Goal: Information Seeking & Learning: Learn about a topic

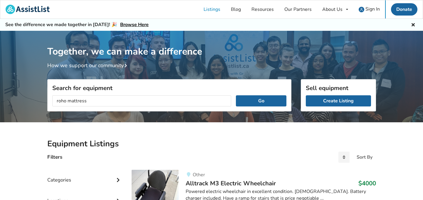
type input "roho mattress"
click at [236, 95] on button "Go" at bounding box center [261, 100] width 50 height 11
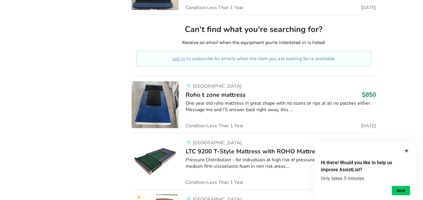
scroll to position [332, 0]
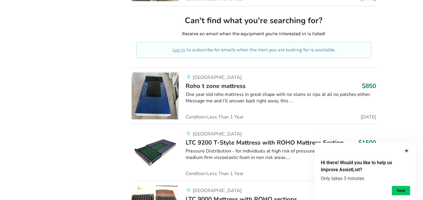
click at [209, 86] on span "Roho t zone mattress" at bounding box center [216, 86] width 60 height 8
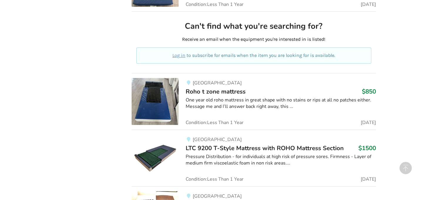
scroll to position [326, 0]
click at [156, 105] on img at bounding box center [155, 101] width 47 height 47
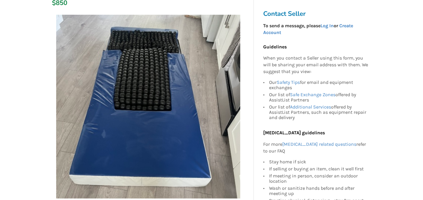
scroll to position [89, 0]
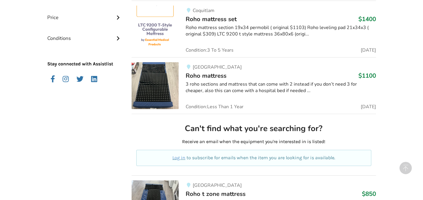
scroll to position [219, 0]
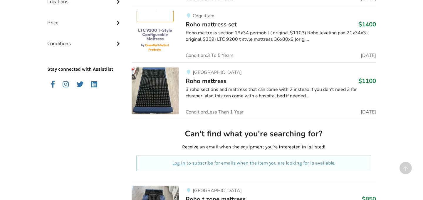
click at [207, 83] on span "Roho mattress" at bounding box center [206, 81] width 41 height 8
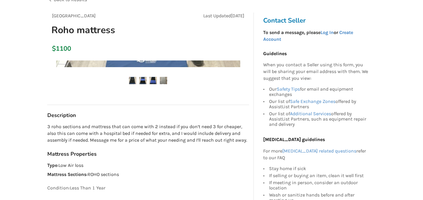
scroll to position [44, 0]
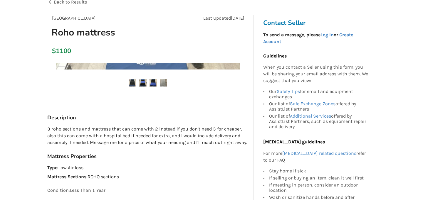
click at [152, 83] on img at bounding box center [153, 82] width 7 height 7
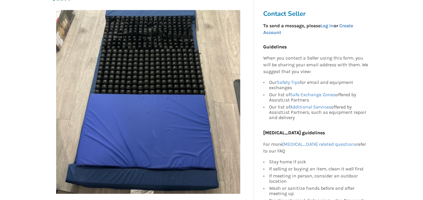
scroll to position [95, 0]
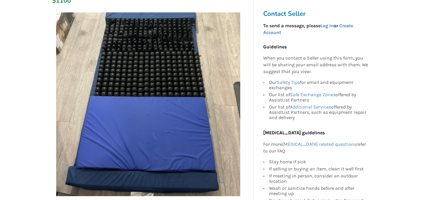
scroll to position [219, 0]
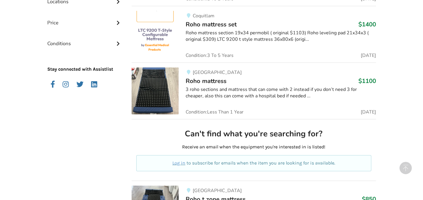
click at [148, 97] on img at bounding box center [155, 91] width 47 height 47
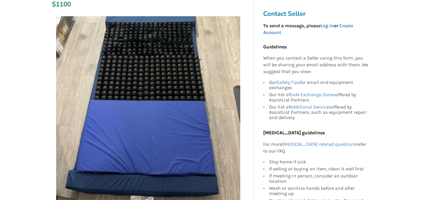
scroll to position [65, 0]
